Goal: Obtain resource

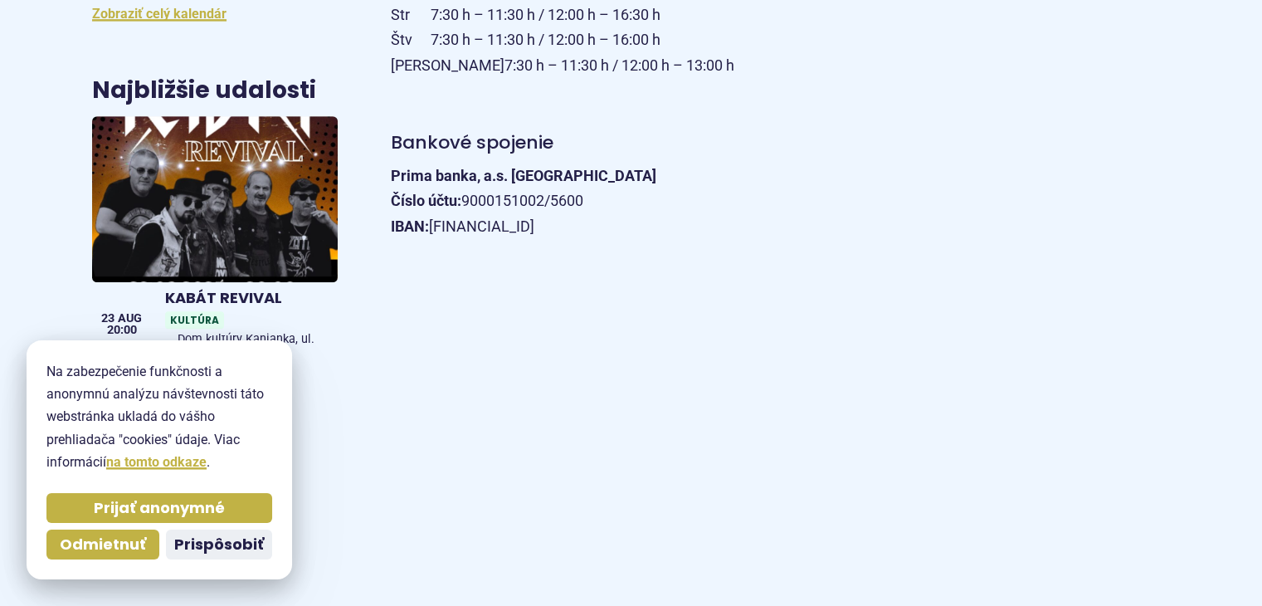
scroll to position [829, 0]
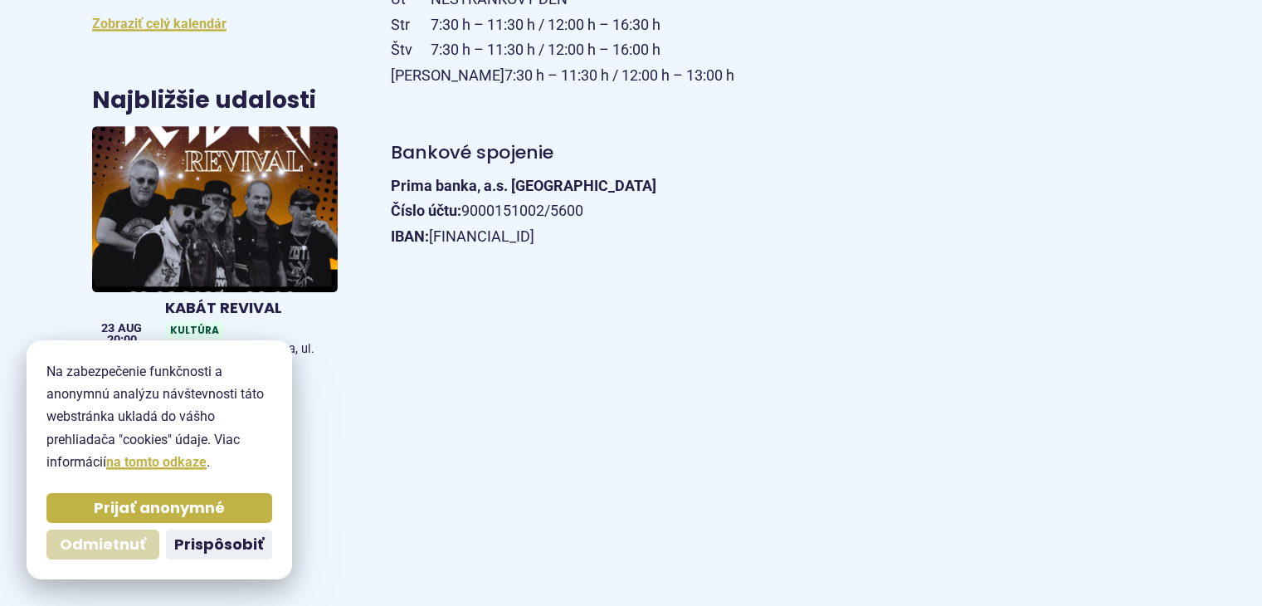
click at [129, 542] on span "Odmietnuť" at bounding box center [103, 544] width 86 height 19
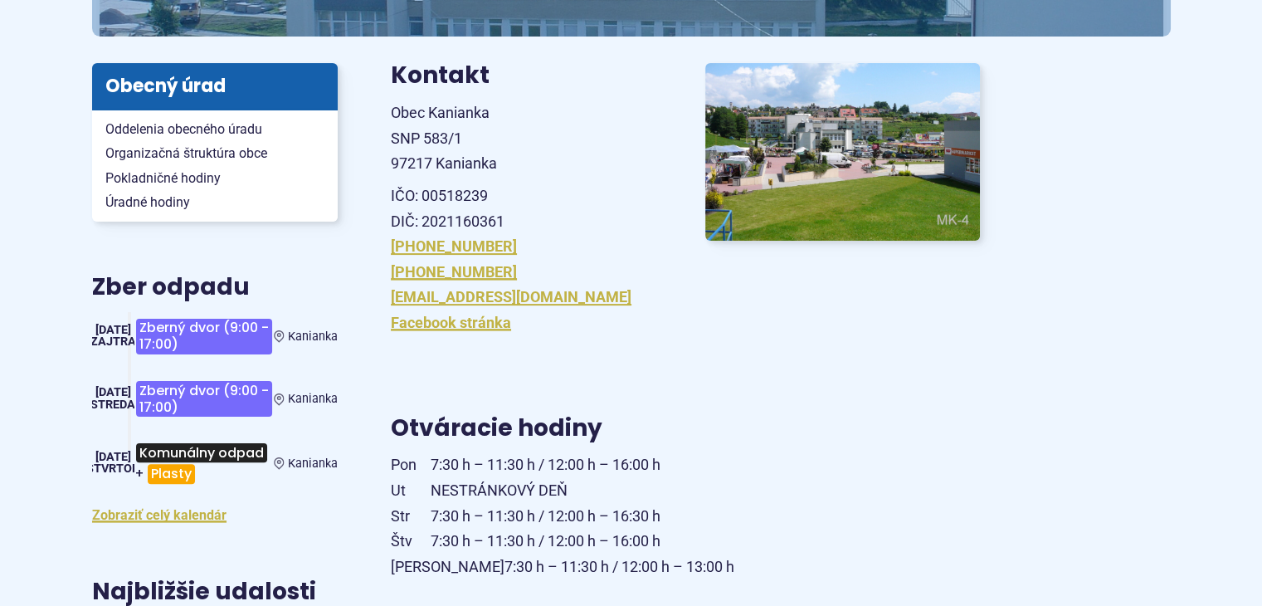
scroll to position [0, 0]
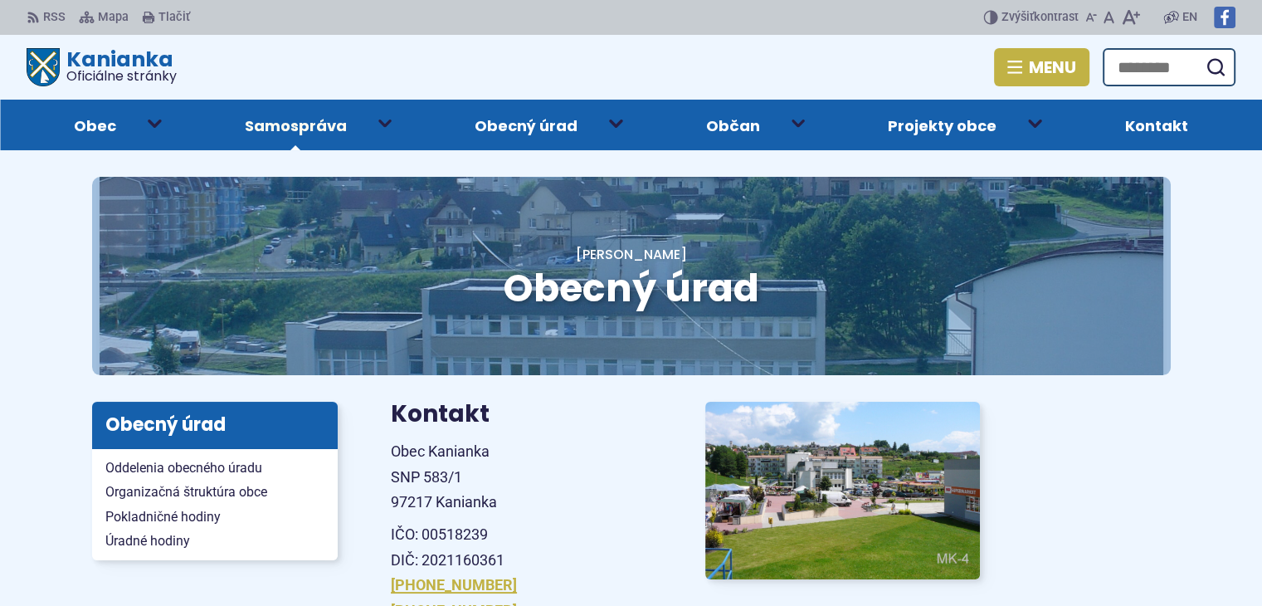
click at [314, 122] on span "Samospráva" at bounding box center [296, 125] width 102 height 51
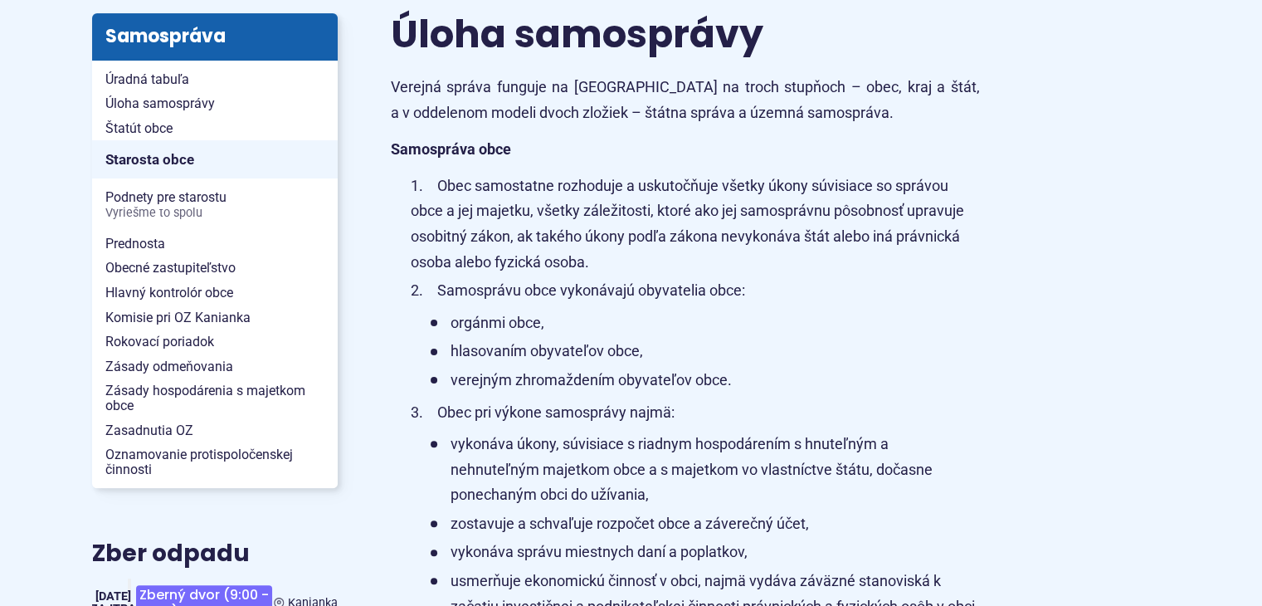
scroll to position [415, 0]
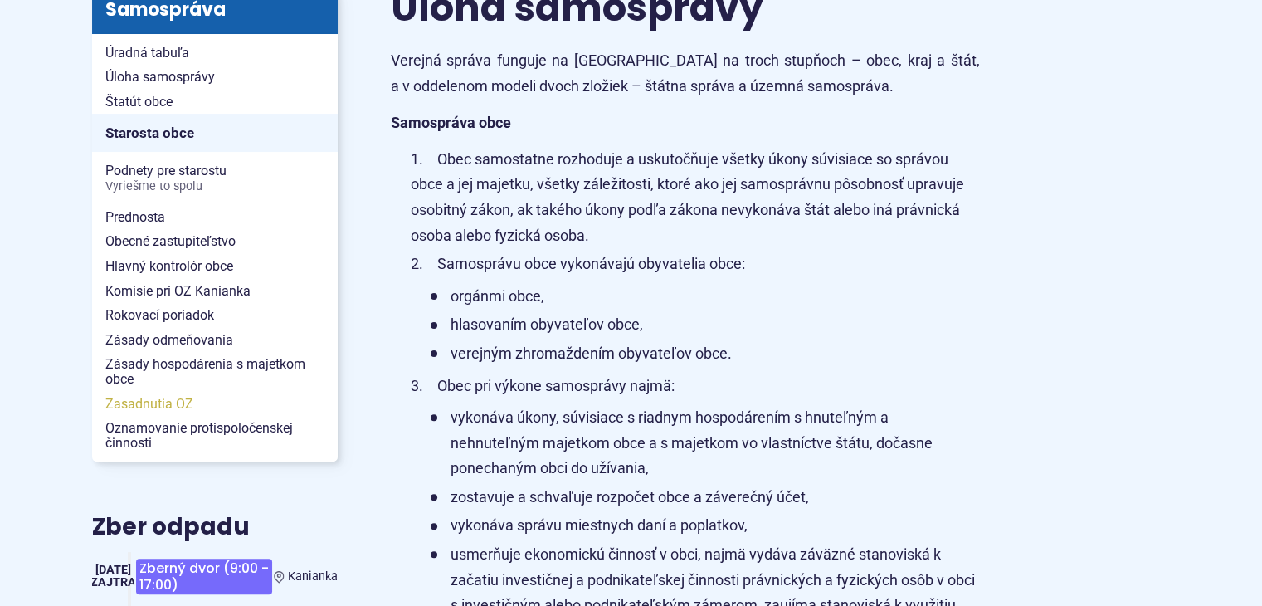
click at [145, 402] on span "Zasadnutia OZ" at bounding box center [214, 404] width 219 height 25
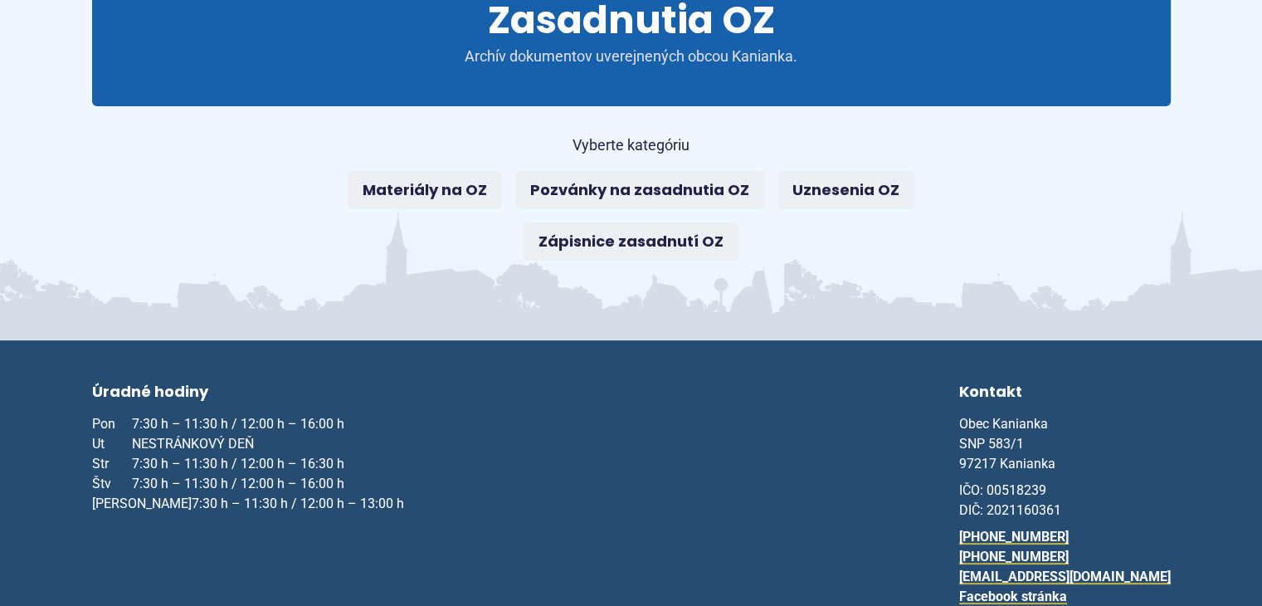
scroll to position [249, 0]
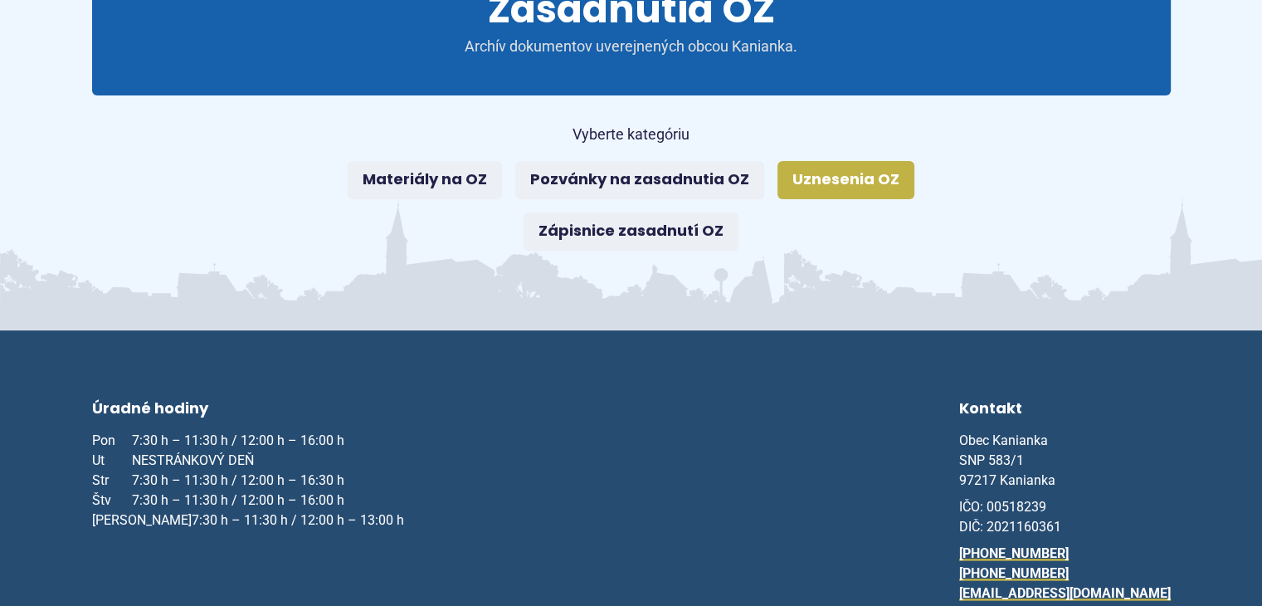
click at [800, 174] on link "Uznesenia OZ" at bounding box center [845, 180] width 137 height 38
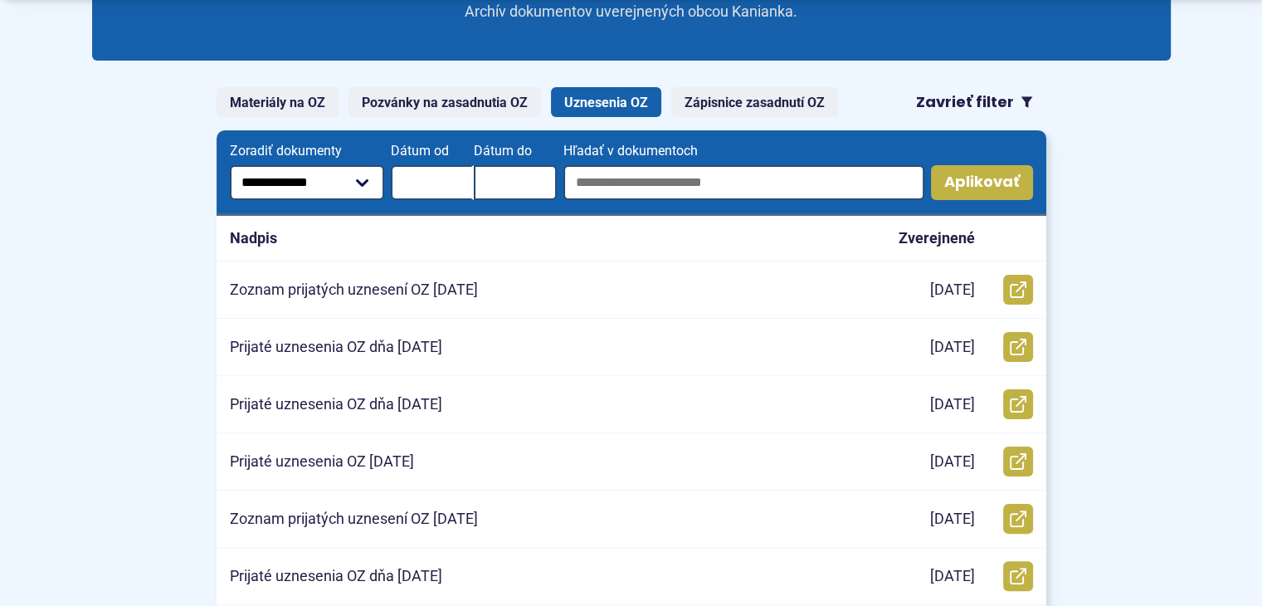
scroll to position [415, 0]
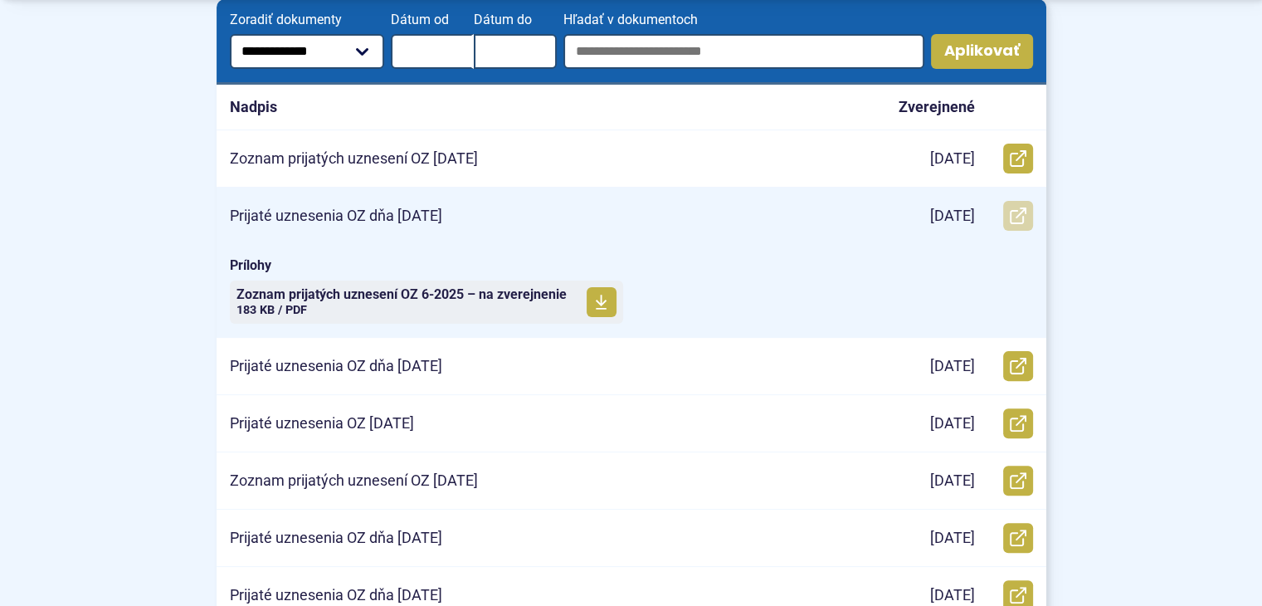
click at [1014, 212] on icon at bounding box center [1017, 215] width 17 height 17
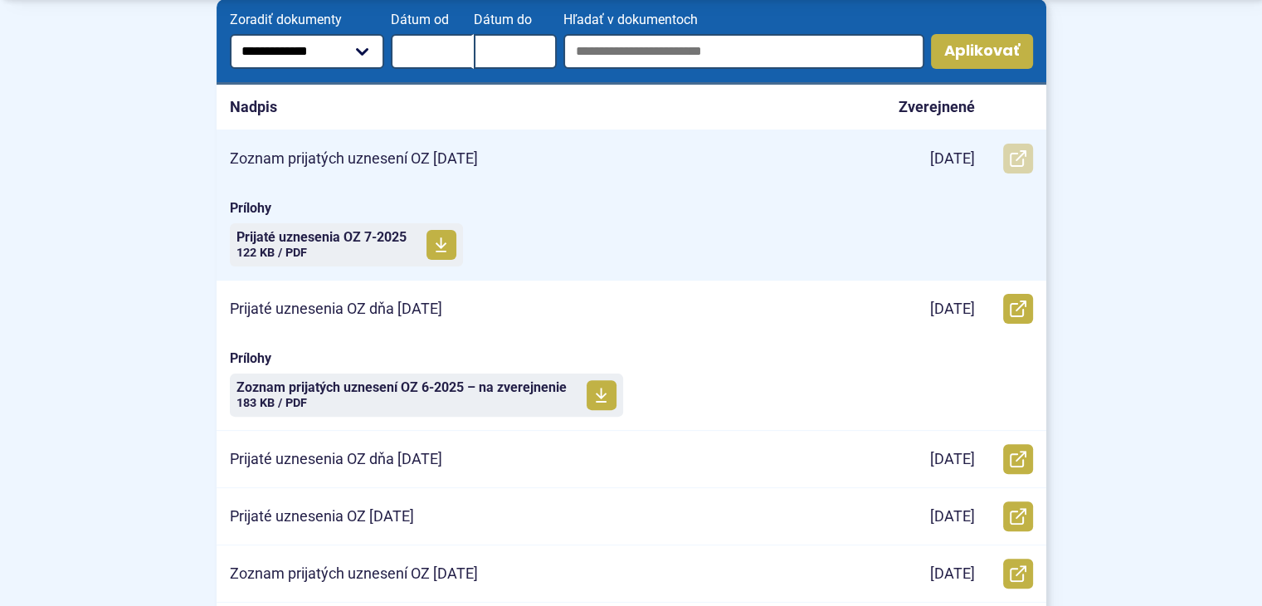
click at [1019, 153] on icon at bounding box center [1017, 158] width 17 height 17
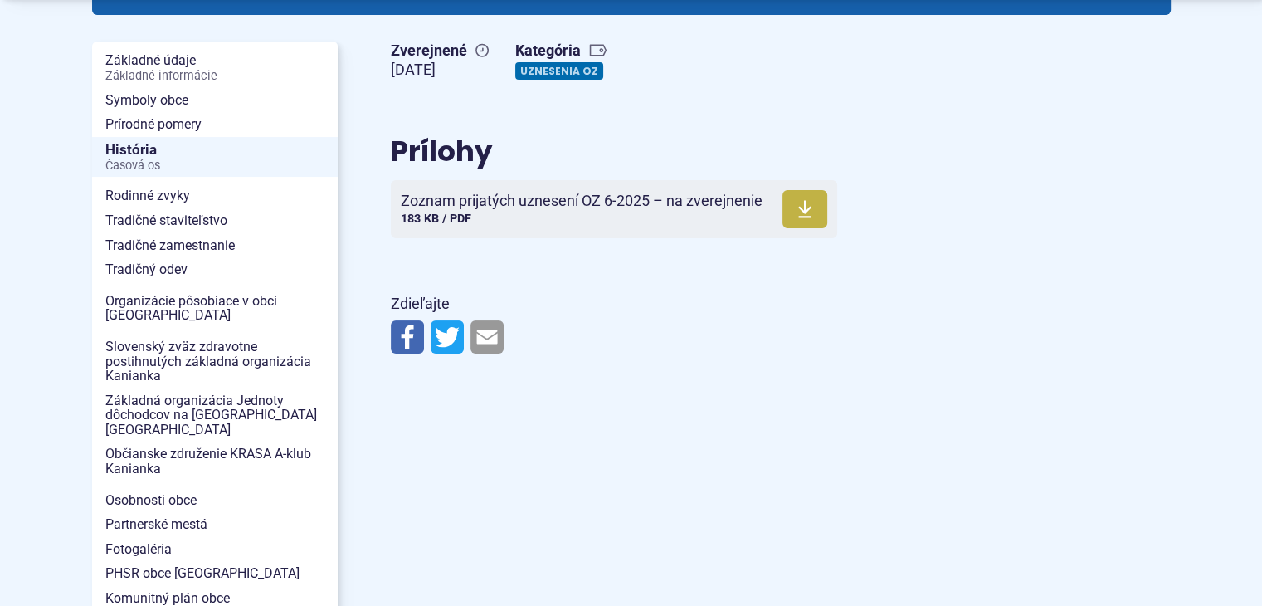
scroll to position [332, 0]
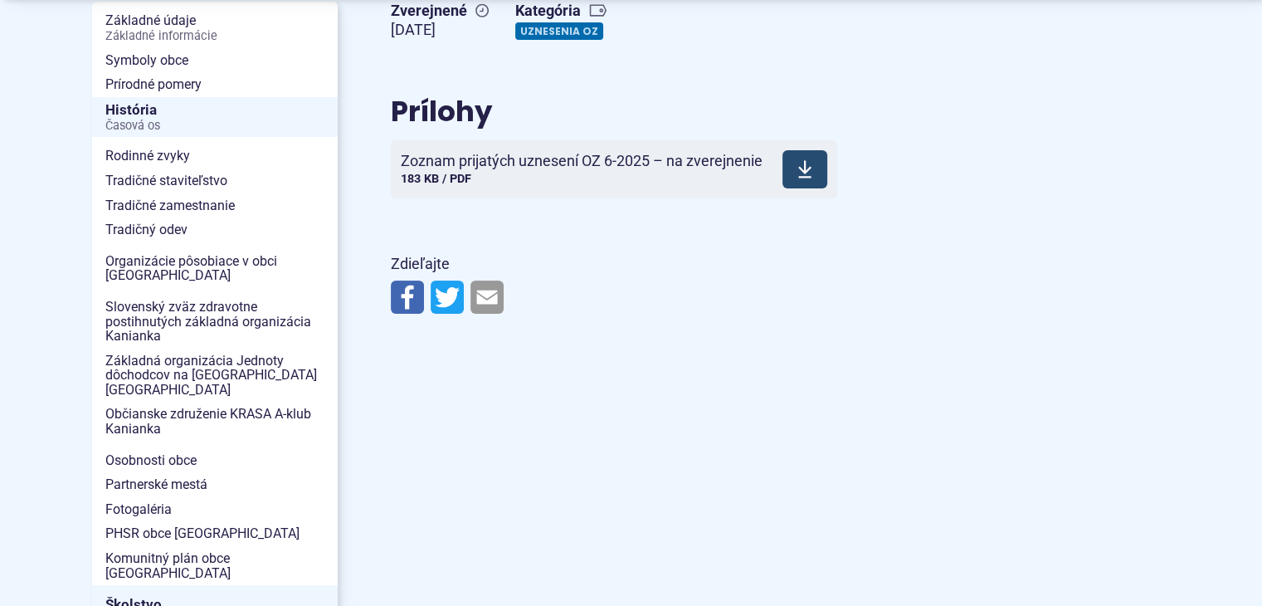
click at [801, 172] on icon at bounding box center [804, 169] width 15 height 20
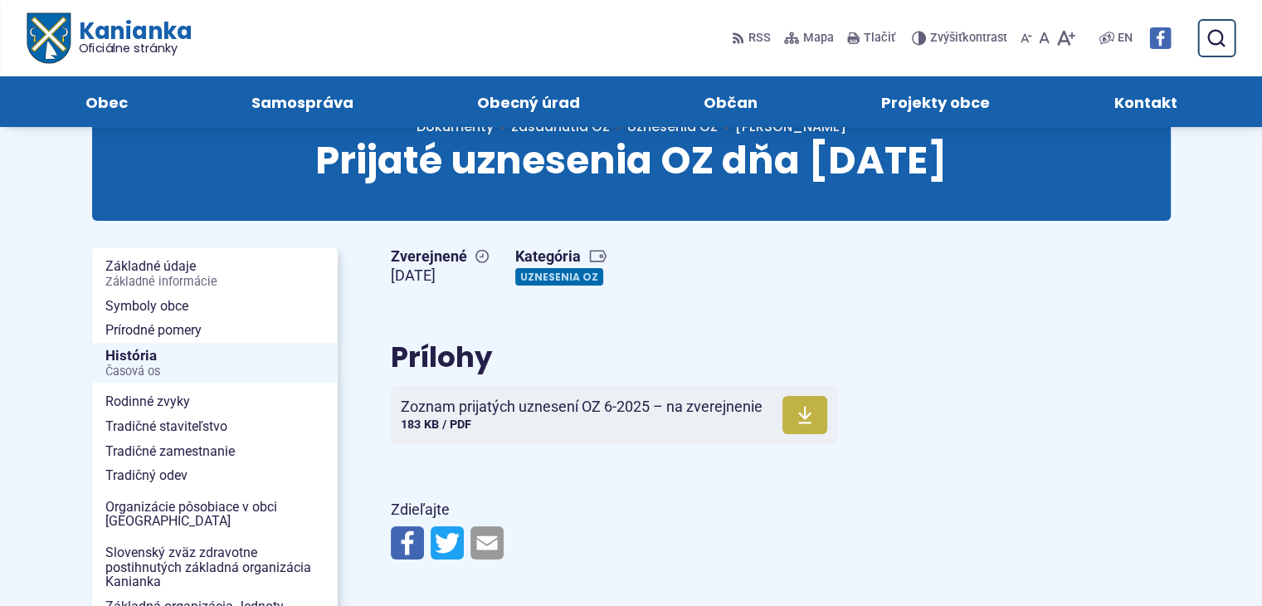
scroll to position [83, 0]
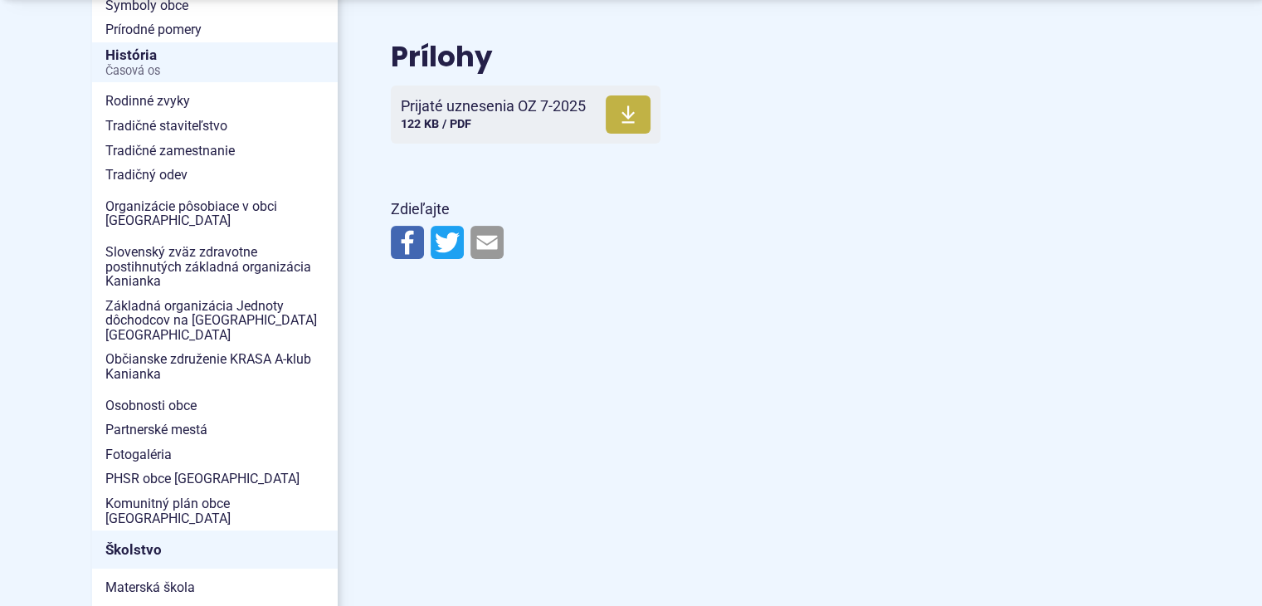
scroll to position [415, 0]
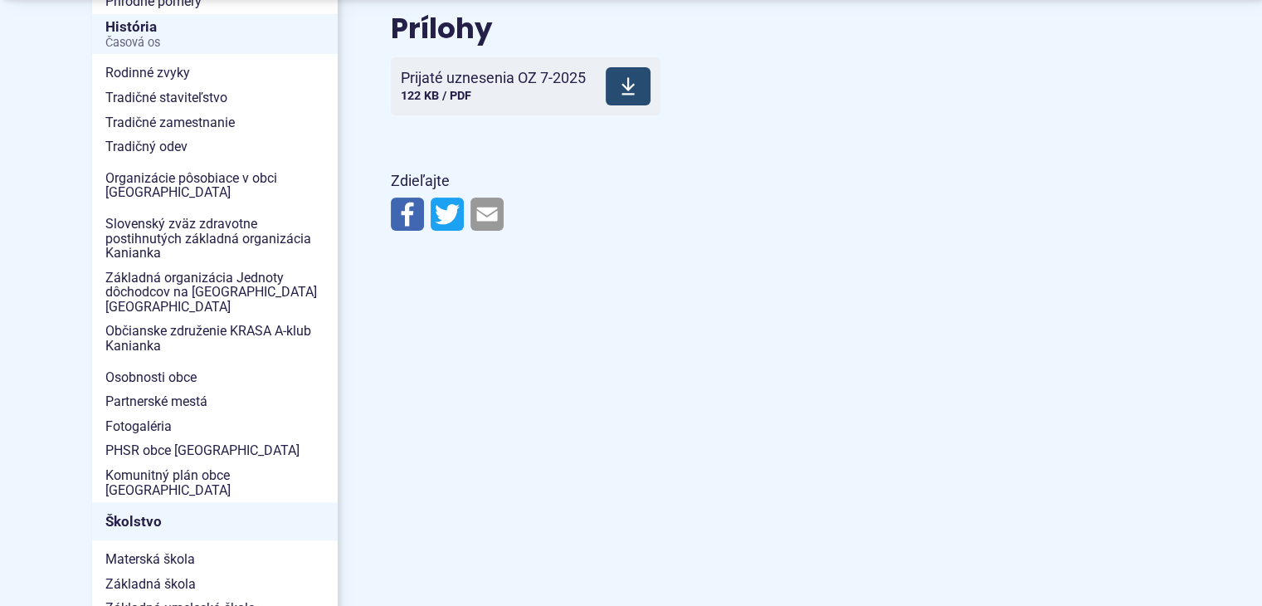
click at [630, 87] on icon at bounding box center [627, 86] width 15 height 20
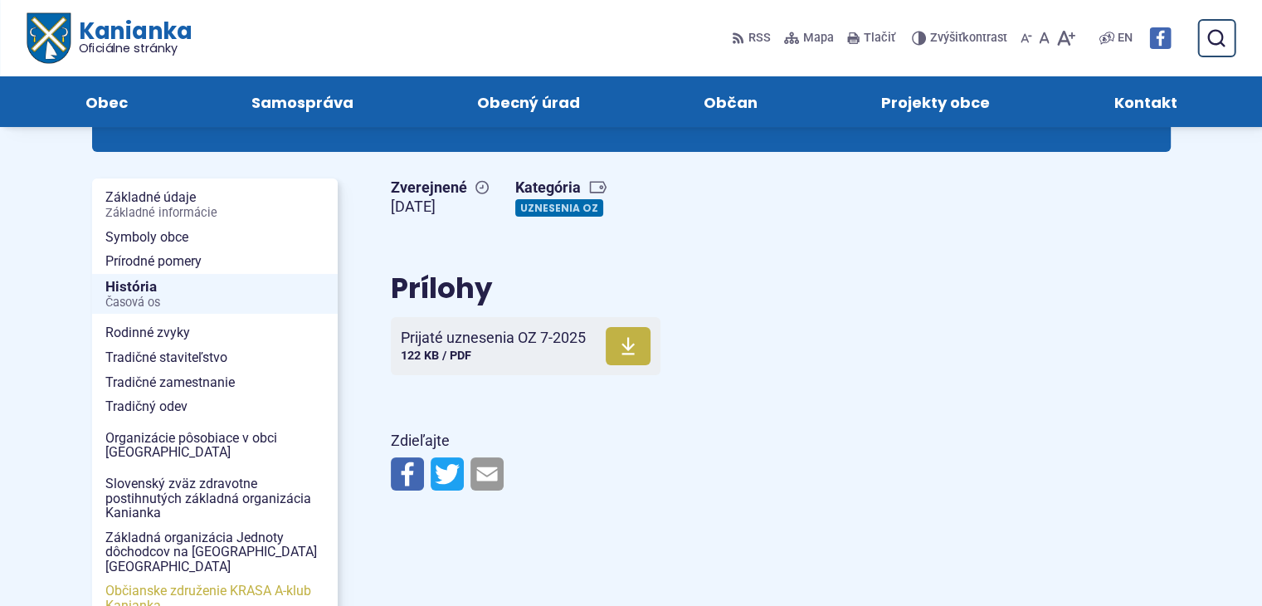
scroll to position [0, 0]
